Goal: Task Accomplishment & Management: Manage account settings

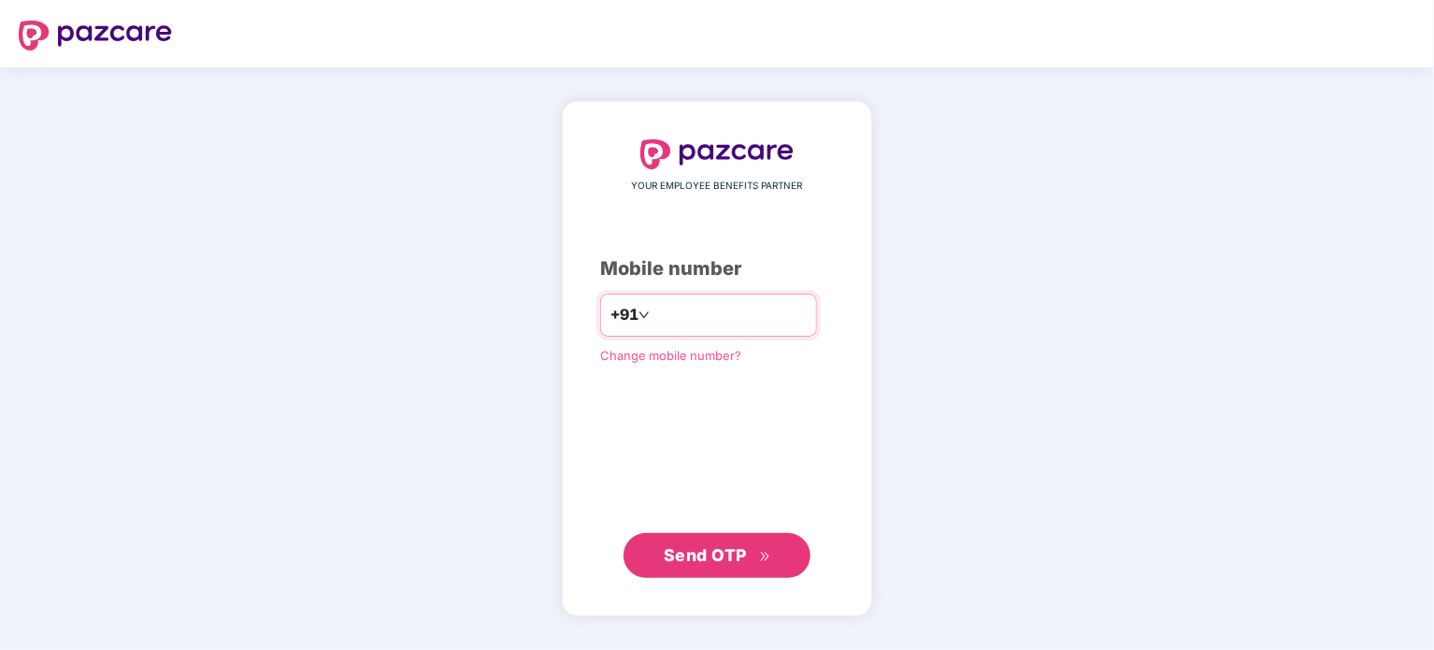
click at [703, 327] on input "number" at bounding box center [729, 315] width 153 height 30
type input "**********"
click at [711, 544] on span "Send OTP" at bounding box center [717, 554] width 107 height 26
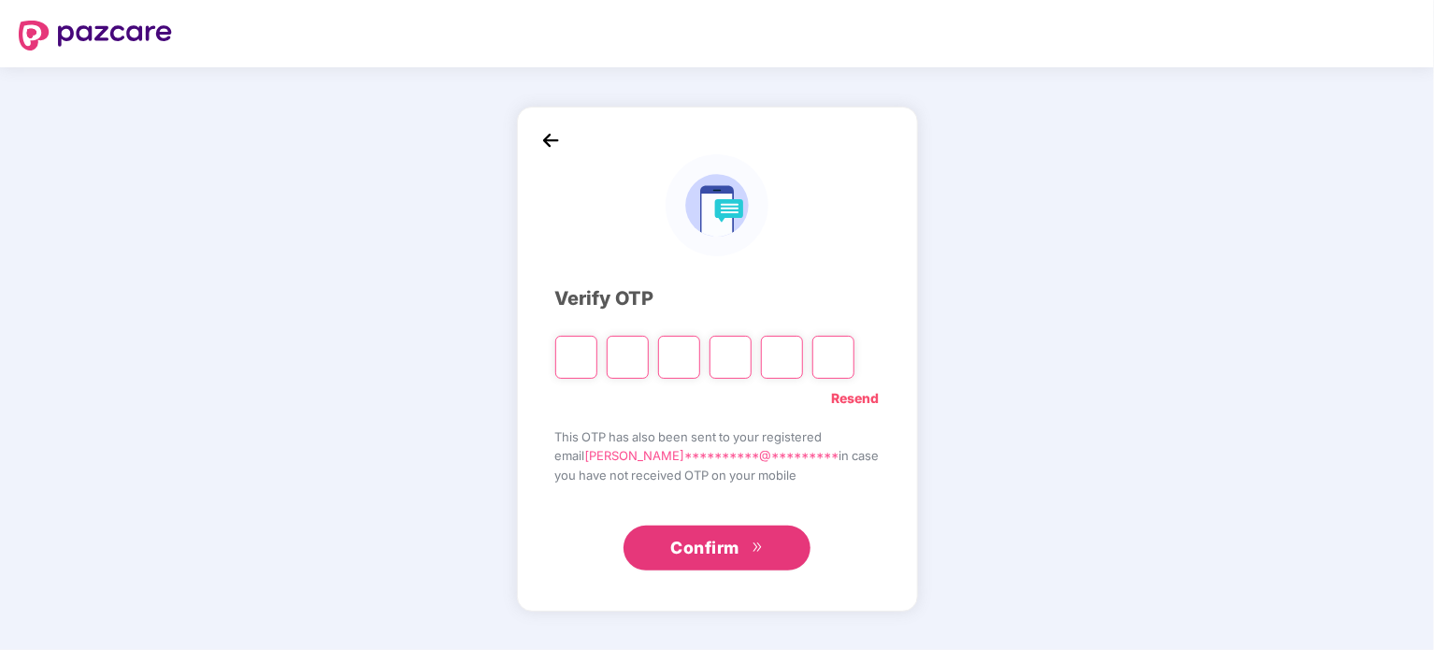
type input "*"
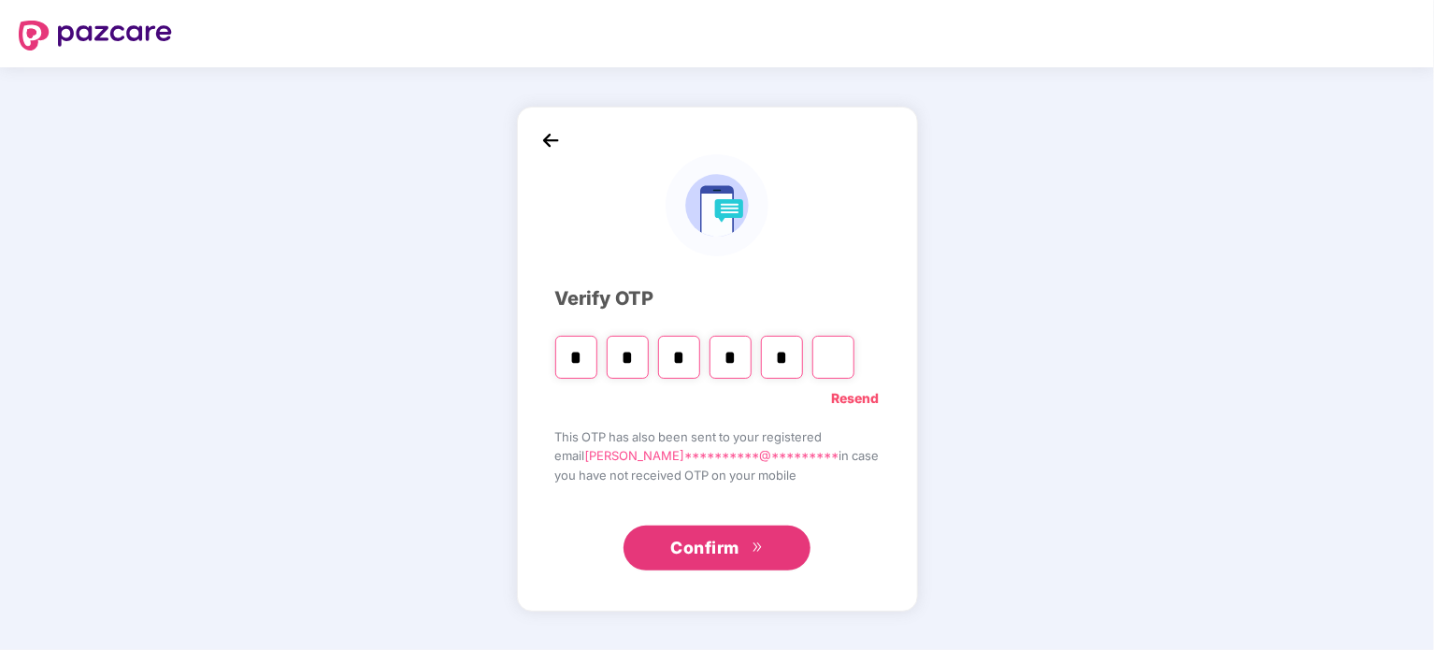
type input "*"
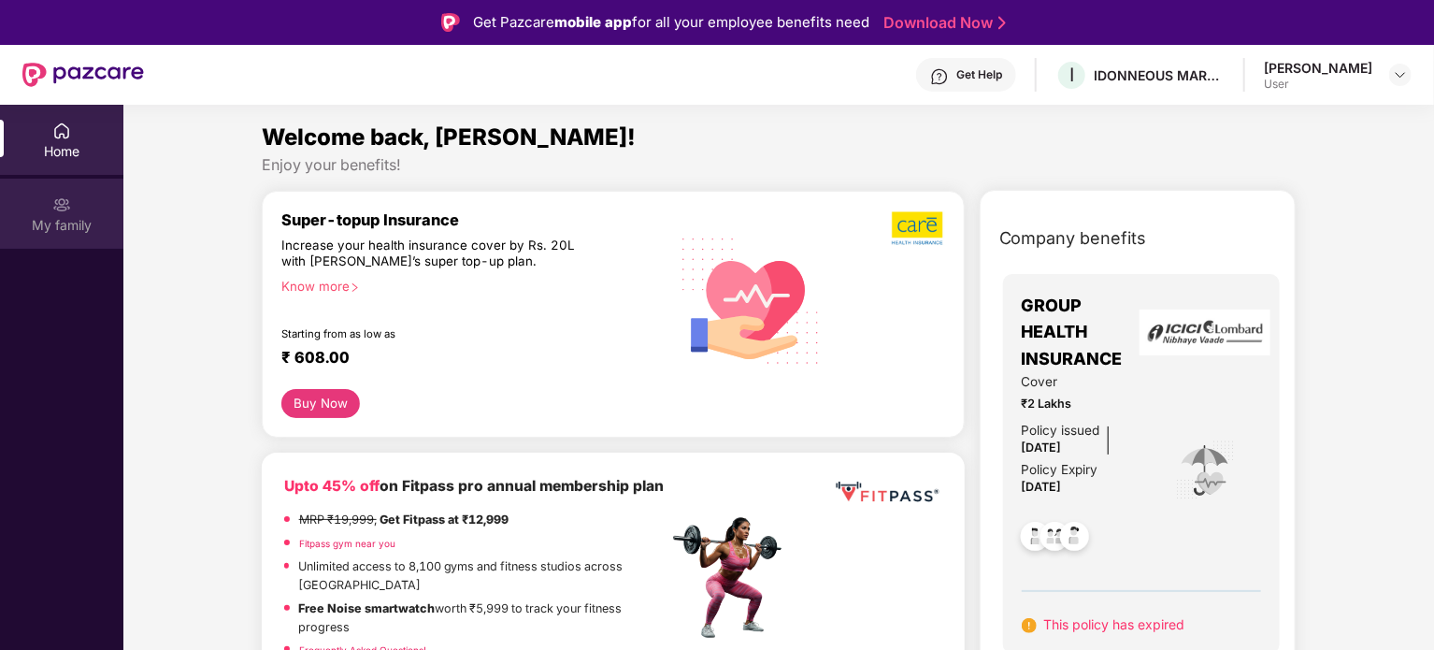
click at [76, 212] on div "My family" at bounding box center [61, 214] width 123 height 70
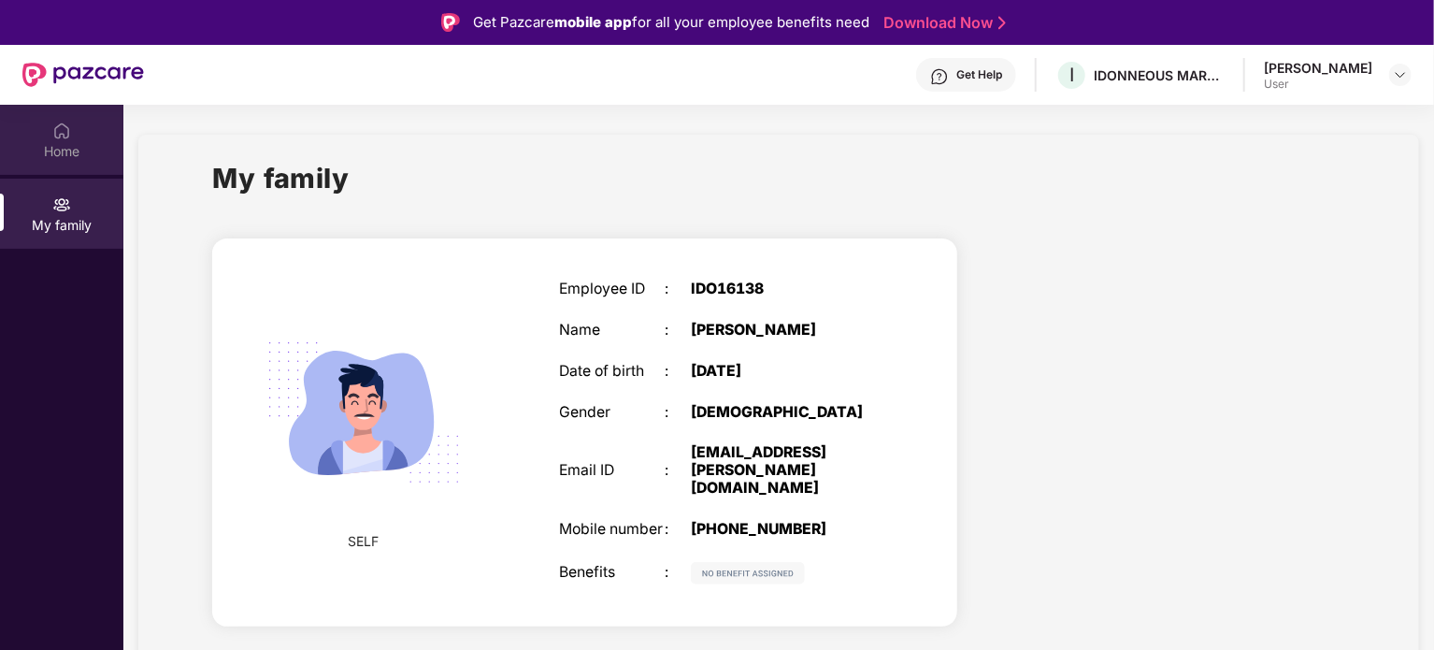
click at [61, 149] on div "Home" at bounding box center [61, 151] width 123 height 19
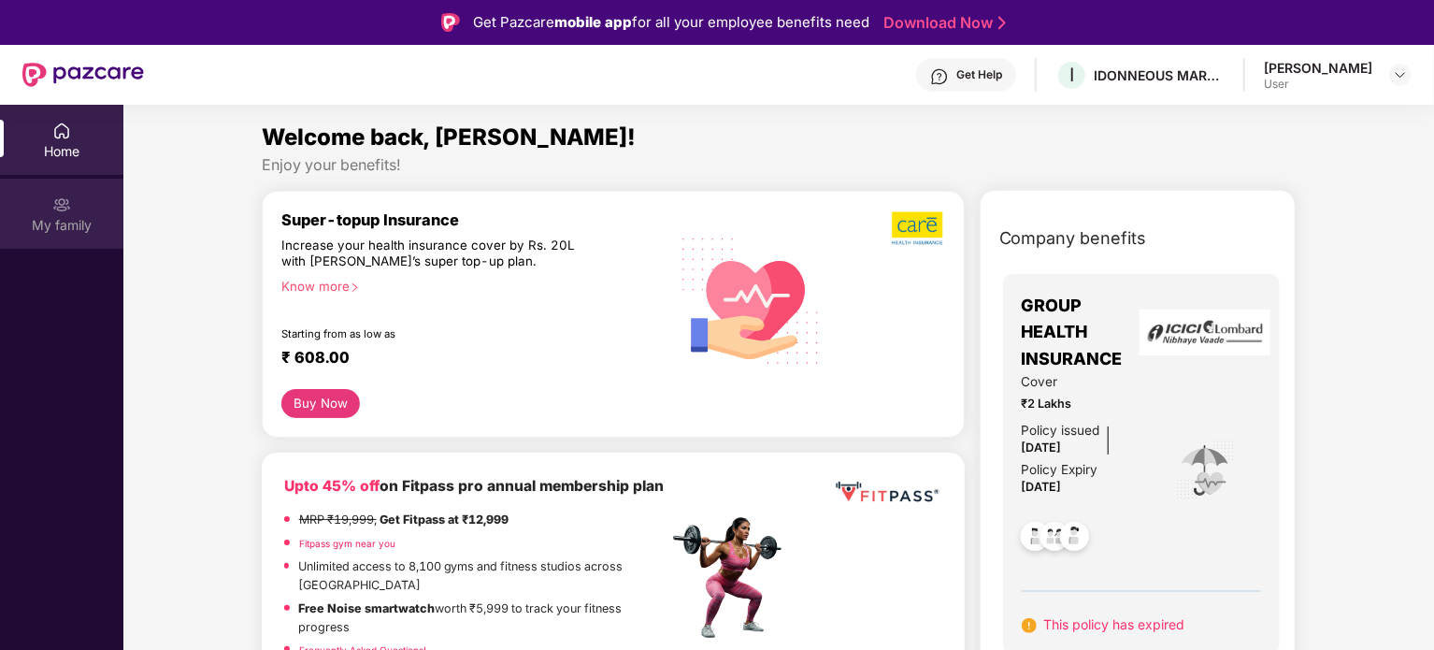
click at [52, 232] on div "My family" at bounding box center [61, 225] width 123 height 19
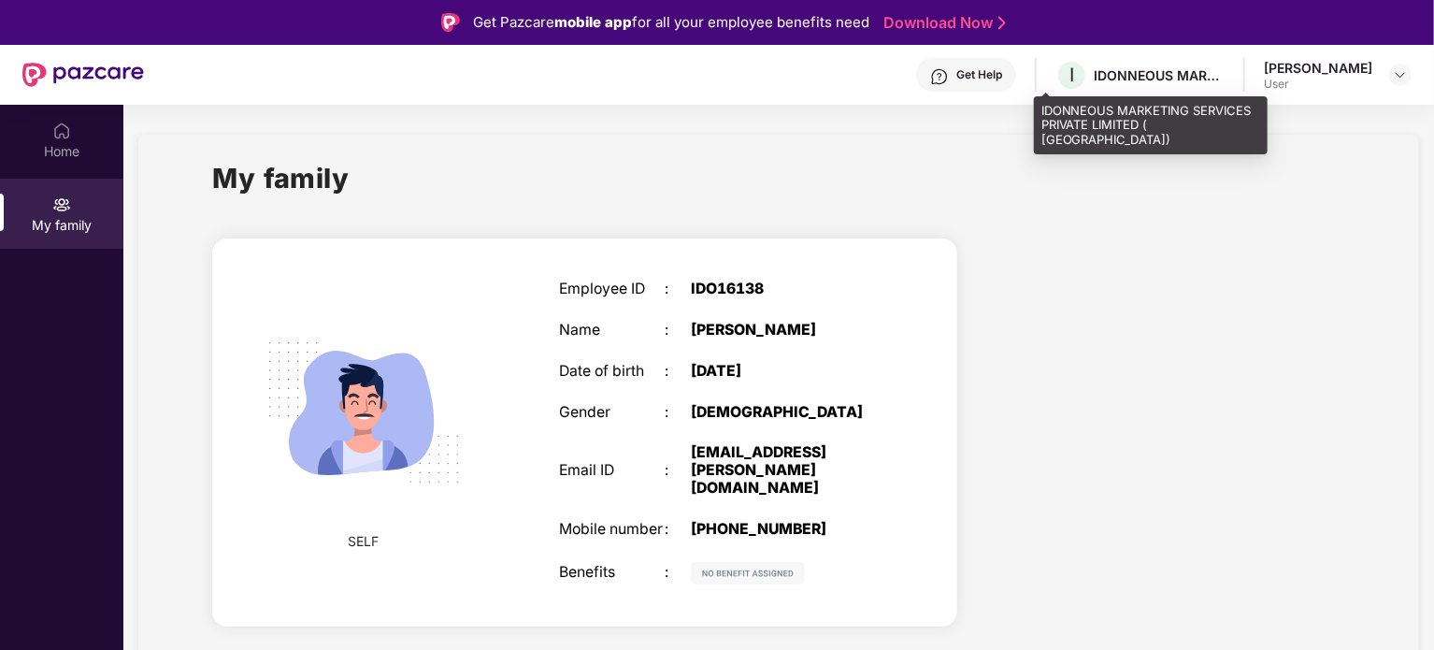
click at [1099, 79] on div "IDONNEOUS MARKETING SERVICES PRIVATE LIMITED ( [GEOGRAPHIC_DATA])" at bounding box center [1159, 75] width 131 height 18
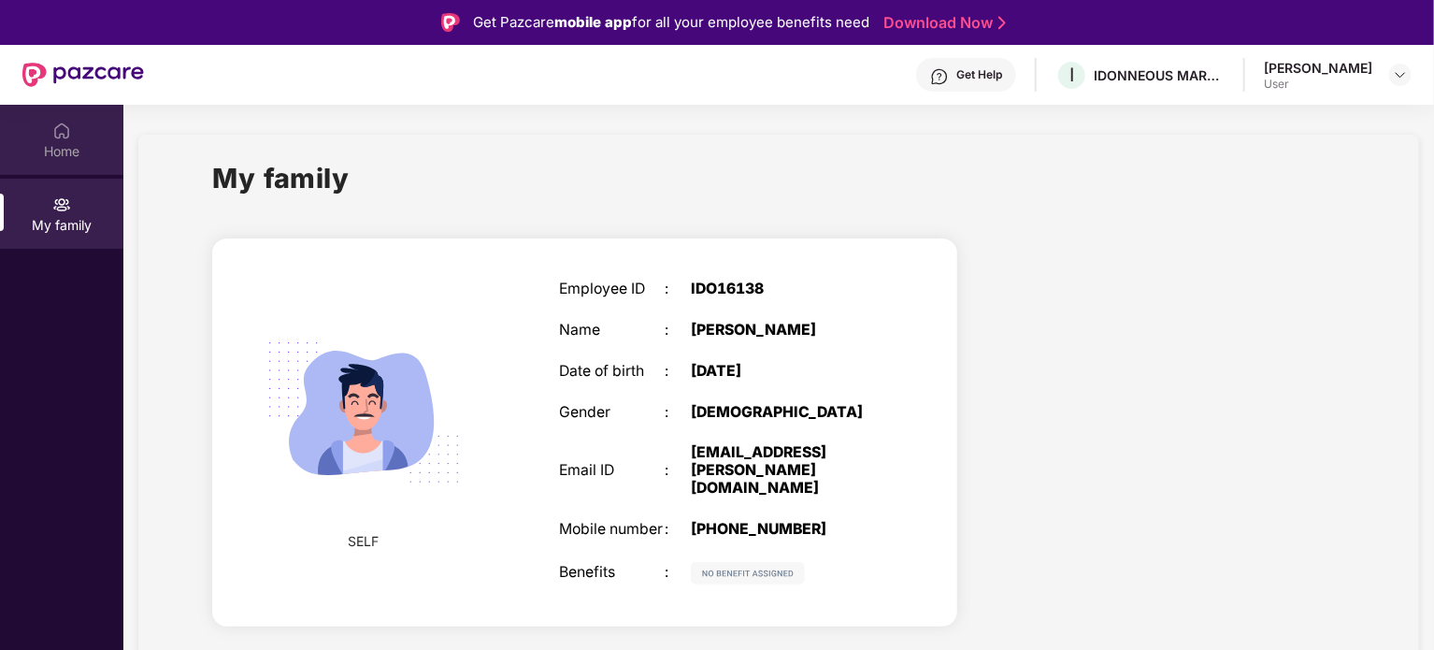
click at [52, 152] on div "Home" at bounding box center [61, 151] width 123 height 19
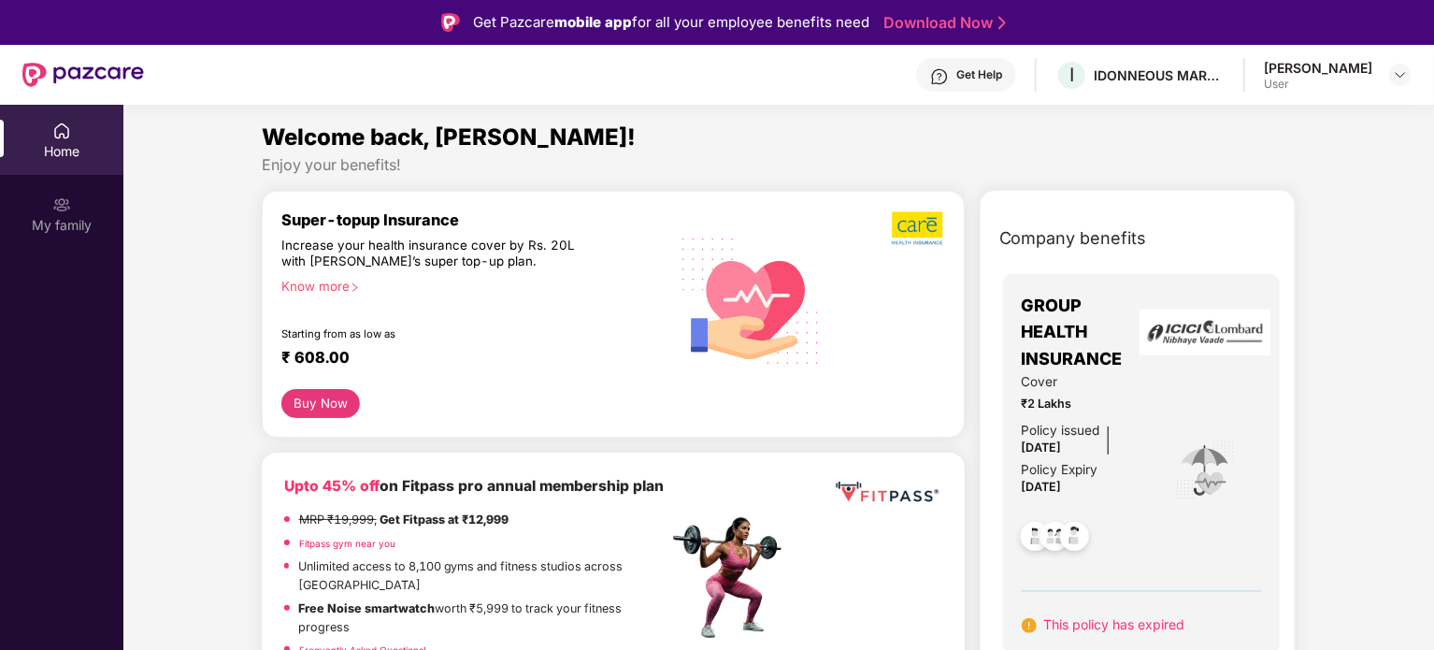
click at [1099, 411] on span "₹2 Lakhs" at bounding box center [1086, 403] width 128 height 19
click at [1061, 55] on div "Get Help I IDONNEOUS MARKETING SERVICES PRIVATE LIMITED ( Galderma) [PERSON_NAM…" at bounding box center [778, 75] width 1268 height 60
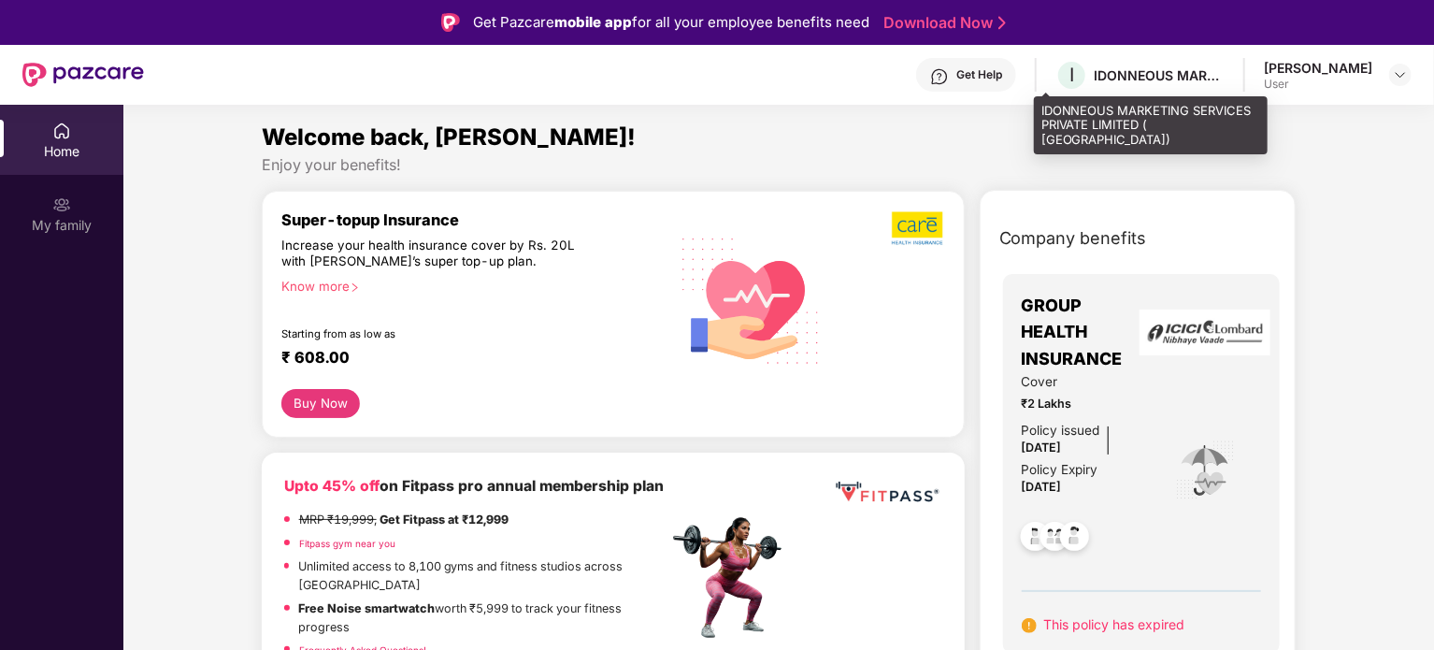
click at [1096, 67] on div "IDONNEOUS MARKETING SERVICES PRIVATE LIMITED ( [GEOGRAPHIC_DATA])" at bounding box center [1159, 75] width 131 height 18
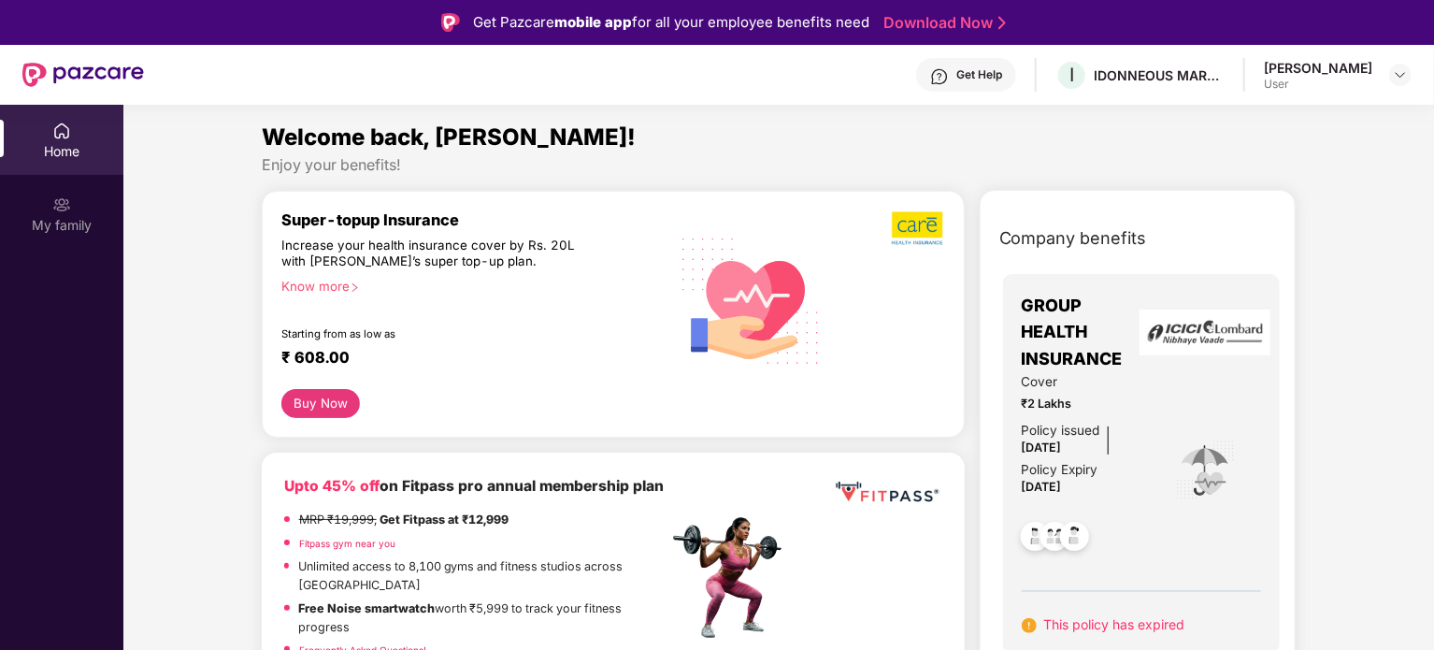
click at [1285, 80] on div "User" at bounding box center [1318, 84] width 108 height 15
click at [1398, 78] on img at bounding box center [1400, 74] width 15 height 15
